Goal: Task Accomplishment & Management: Use online tool/utility

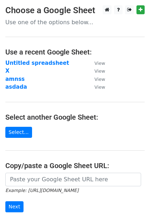
click at [21, 134] on link "Select..." at bounding box center [18, 132] width 27 height 11
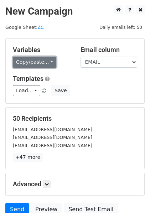
click at [47, 62] on link "Copy/paste..." at bounding box center [35, 62] width 44 height 11
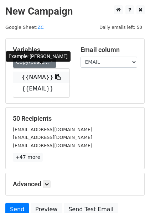
click at [55, 76] on icon at bounding box center [58, 77] width 6 height 6
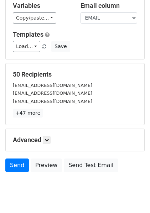
scroll to position [66, 0]
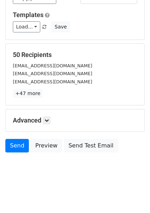
click at [89, 47] on div "50 Recipients ansoryeva26@gmail.com fenriawan1990@gmail.com rennyprimasari18@gm…" at bounding box center [75, 74] width 139 height 61
